Goal: Information Seeking & Learning: Learn about a topic

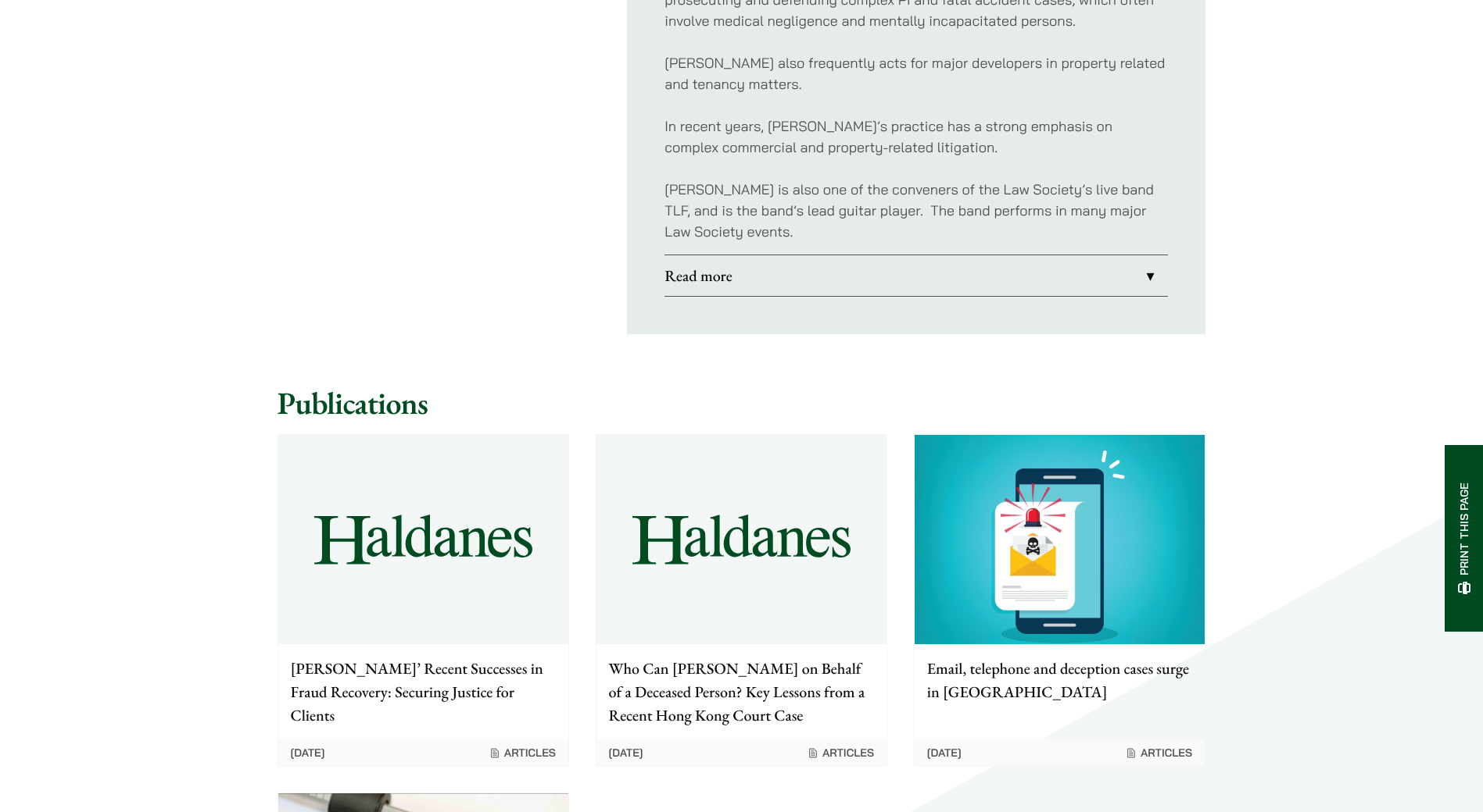
scroll to position [1094, 0]
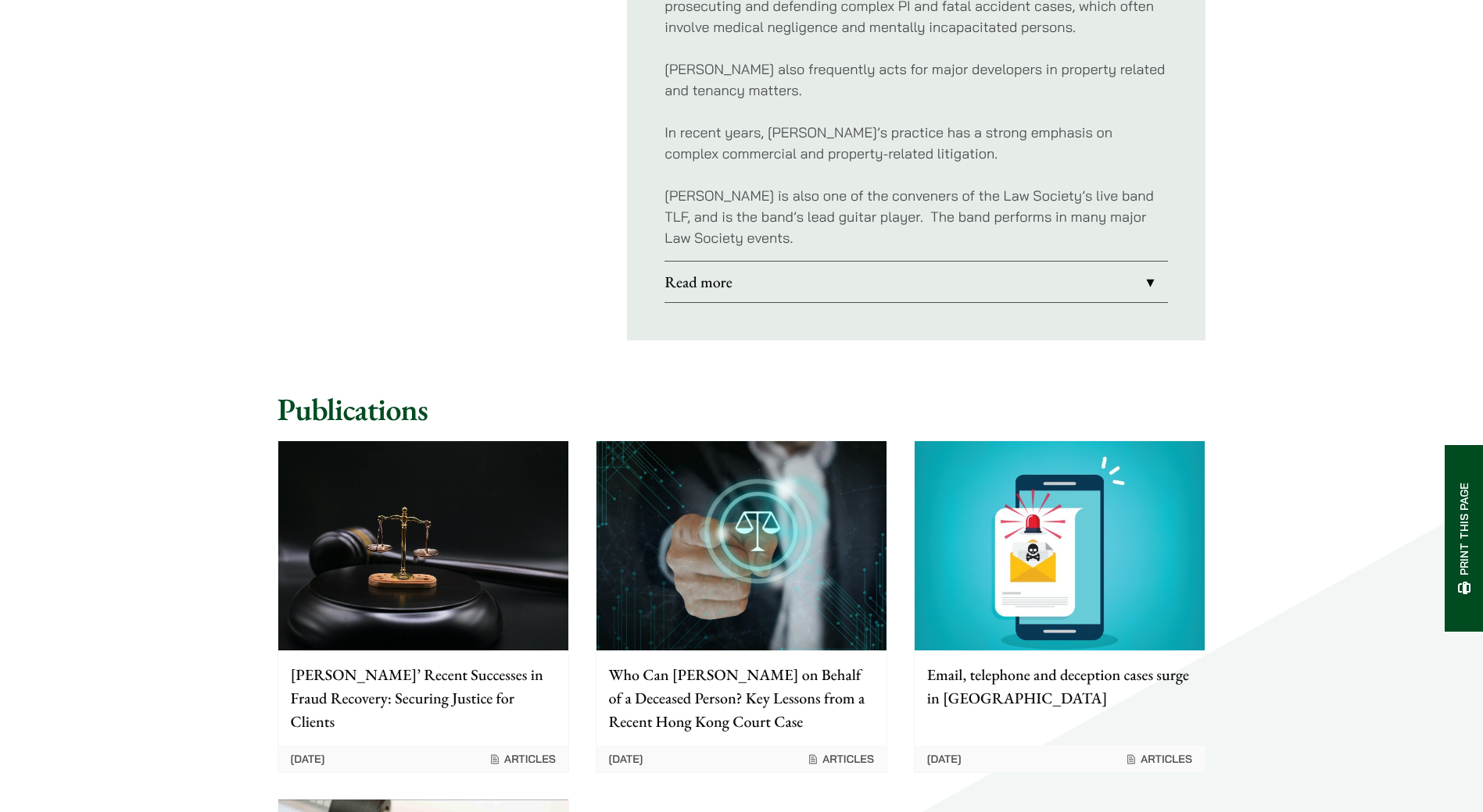
click at [1134, 262] on link "Read more" at bounding box center [916, 282] width 503 height 40
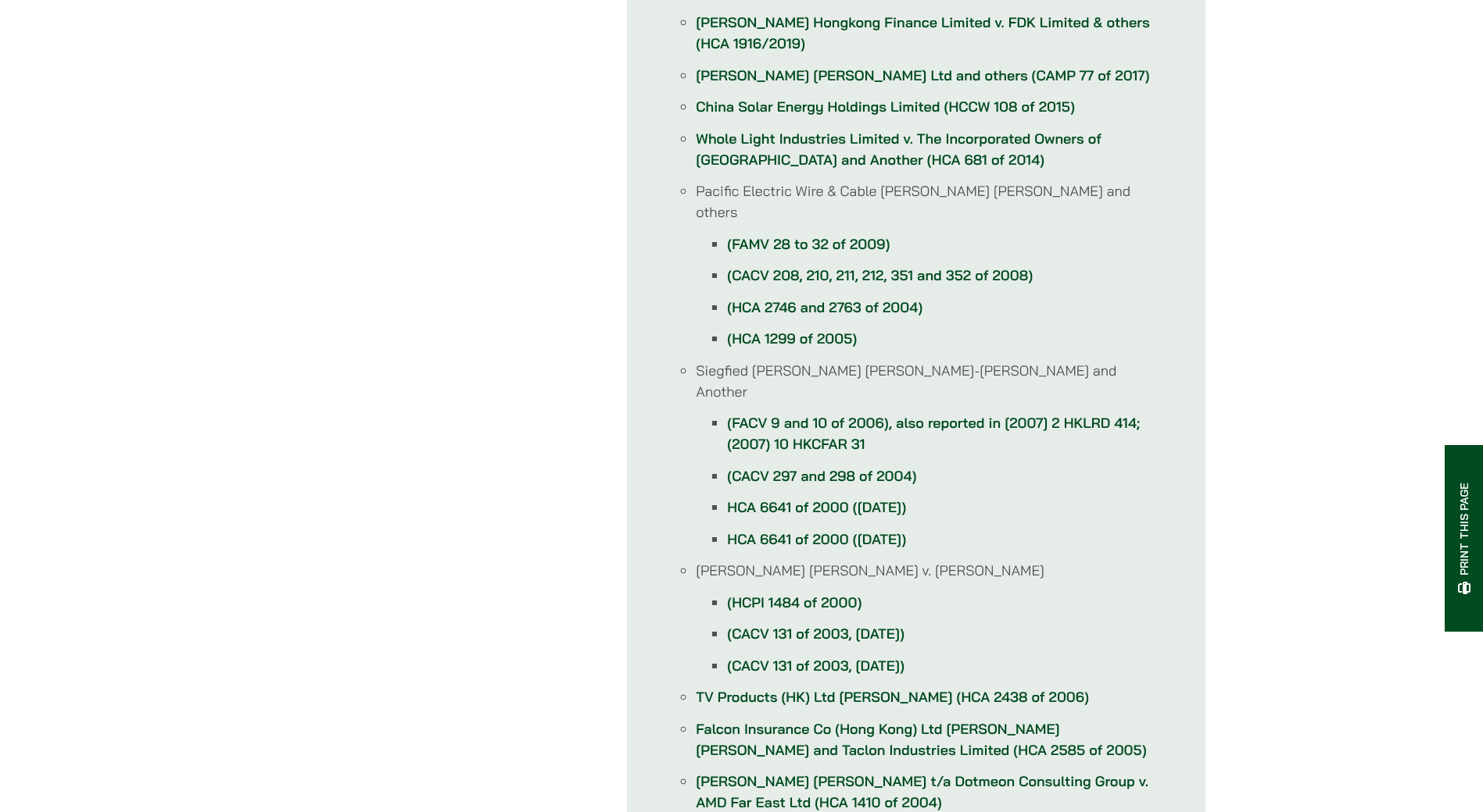
scroll to position [1016, 0]
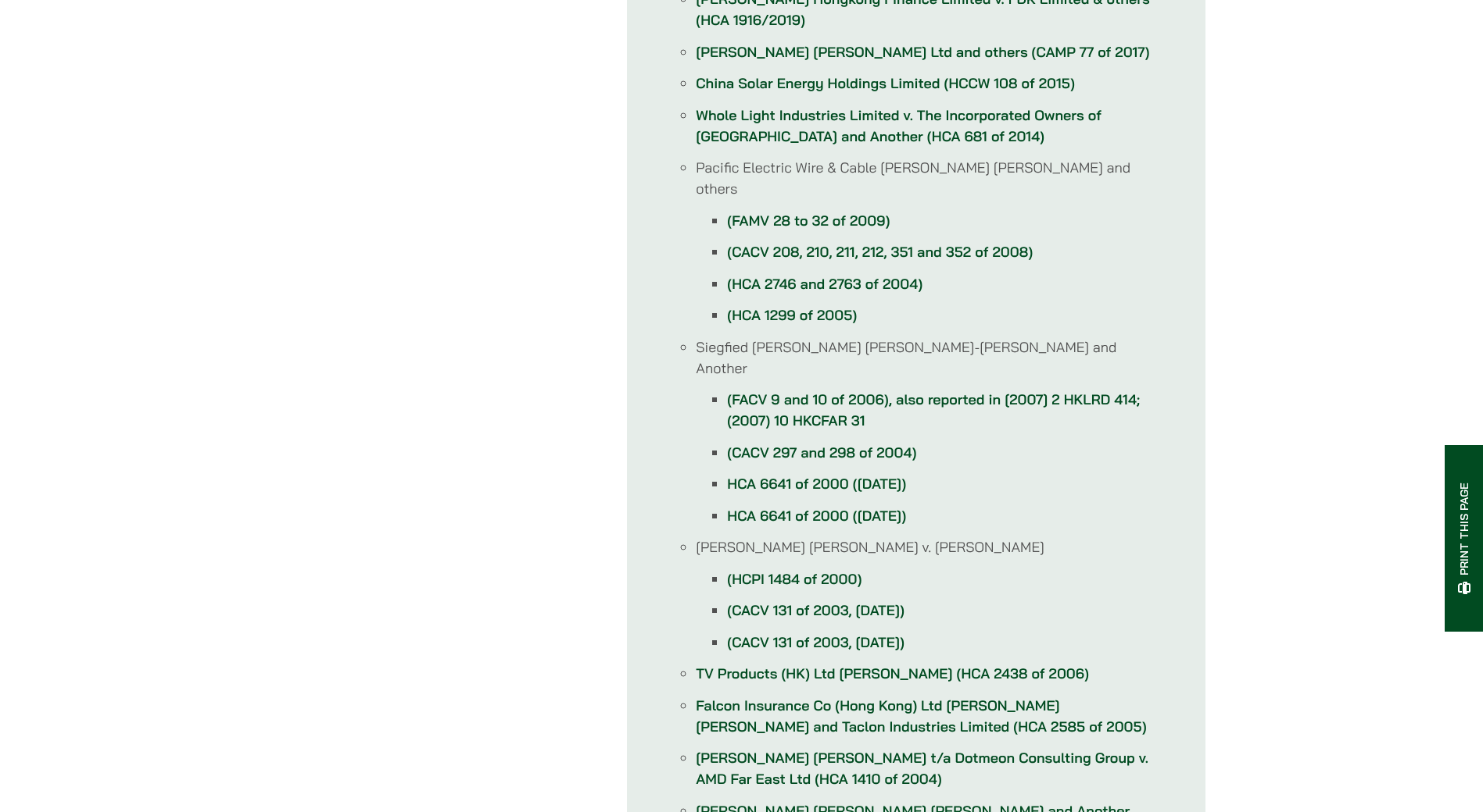
click at [789, 665] on link "TV Products (HK) Ltd [PERSON_NAME] (HCA 2438 of 2006)" at bounding box center [892, 673] width 394 height 18
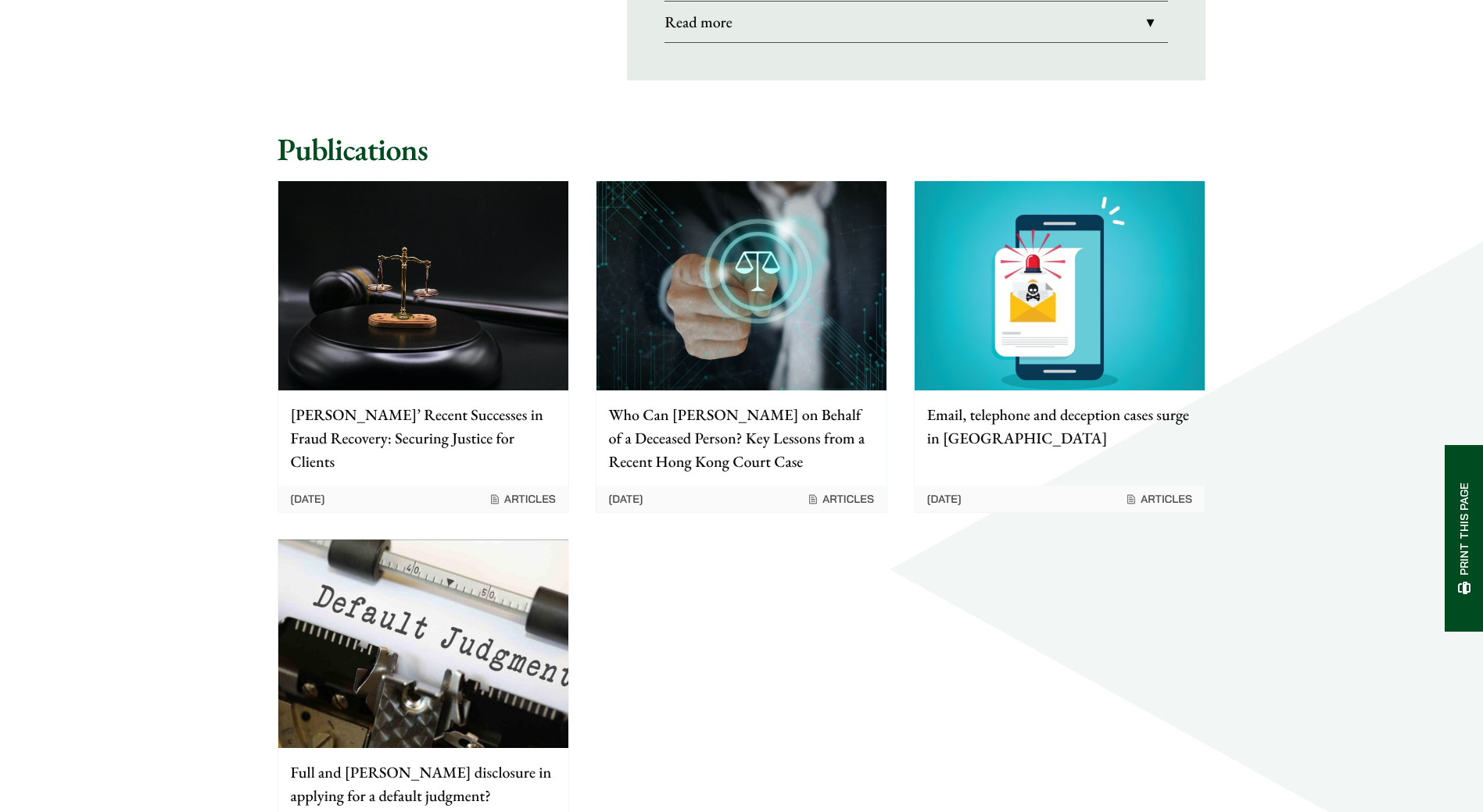
drag, startPoint x: 1267, startPoint y: 461, endPoint x: 1223, endPoint y: 453, distance: 44.7
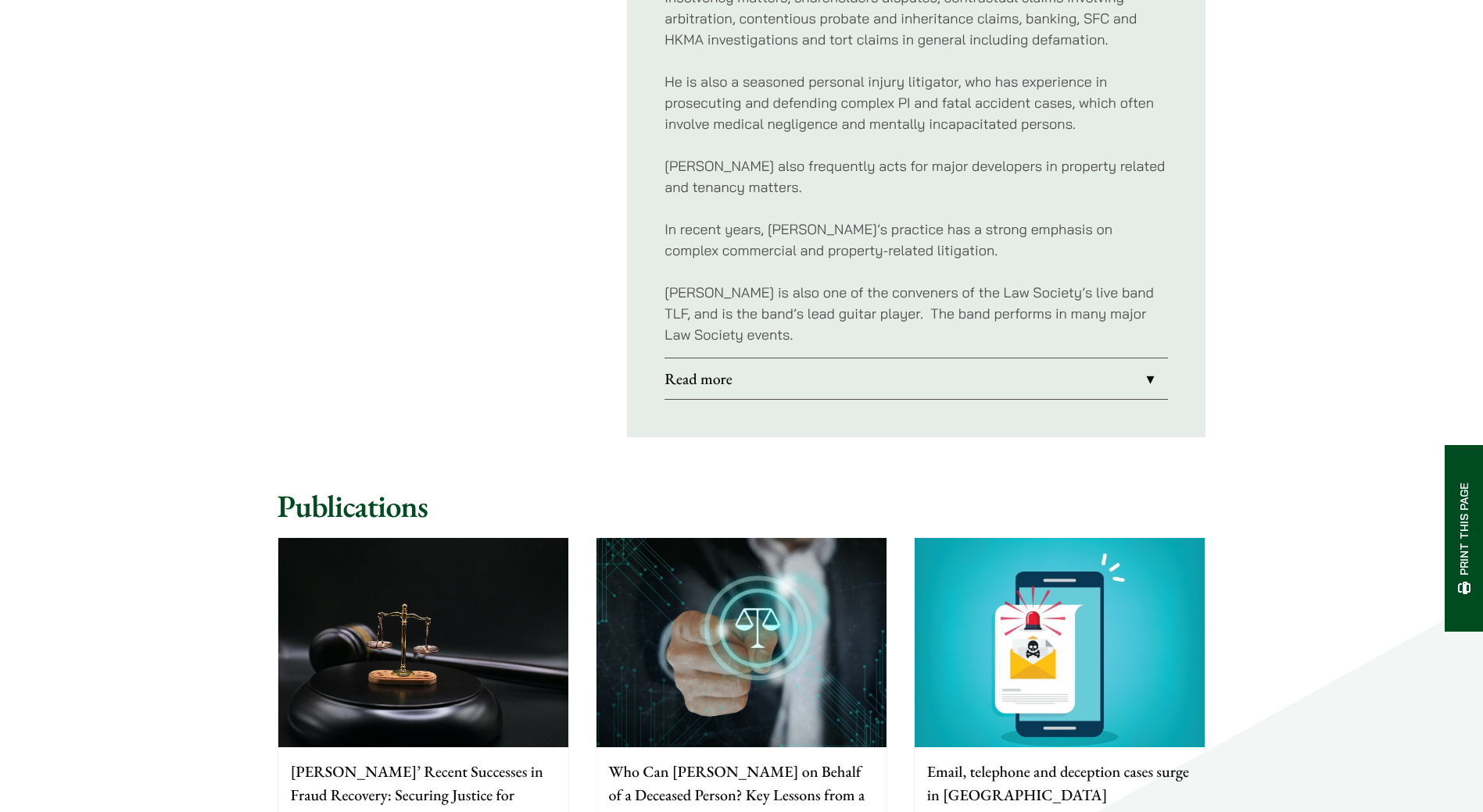
scroll to position [993, 0]
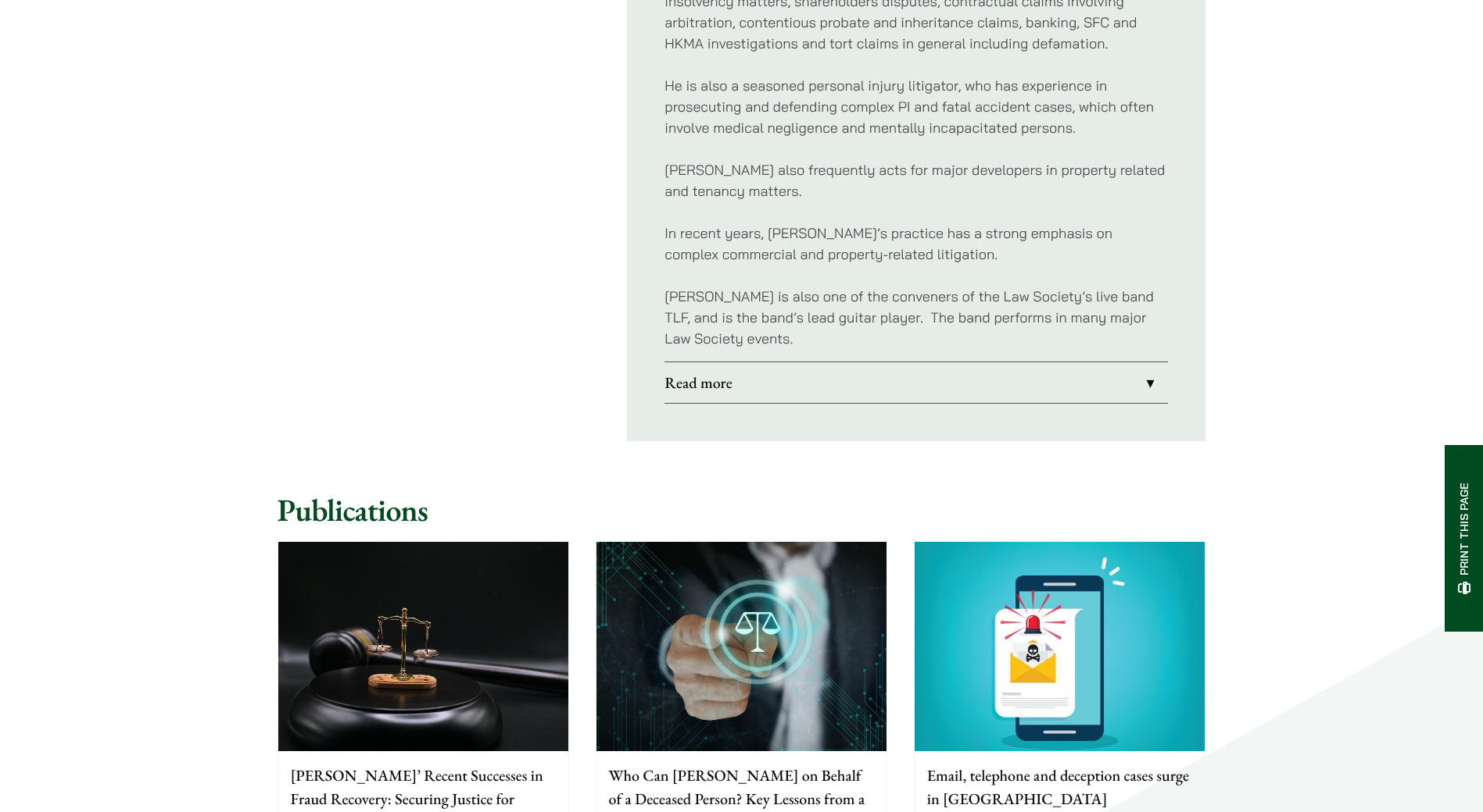
click at [1152, 369] on link "Read more" at bounding box center [916, 382] width 503 height 40
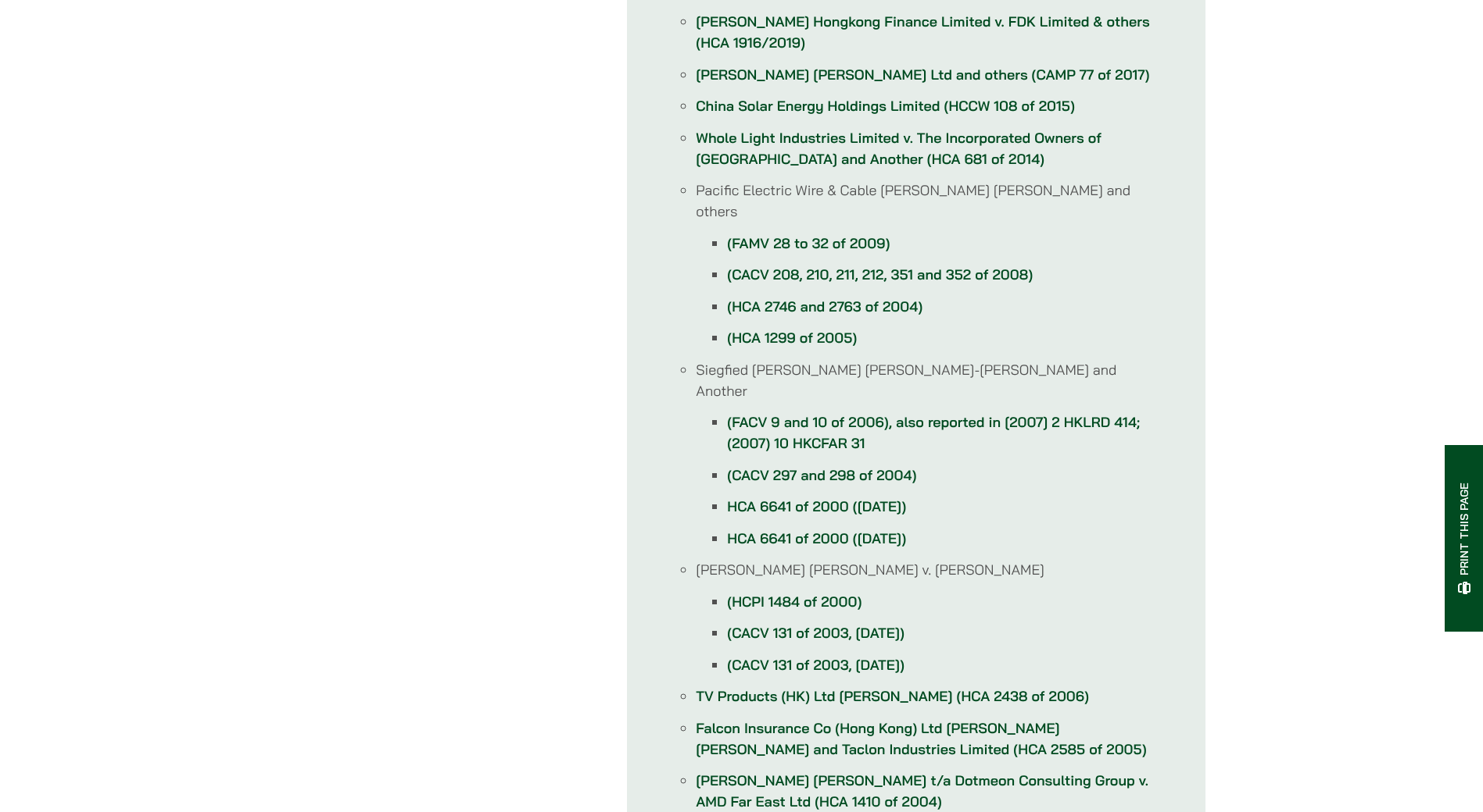
click at [957, 687] on link "TV Products (HK) Ltd [PERSON_NAME] (HCA 2438 of 2006)" at bounding box center [892, 696] width 394 height 18
